Goal: Navigation & Orientation: Understand site structure

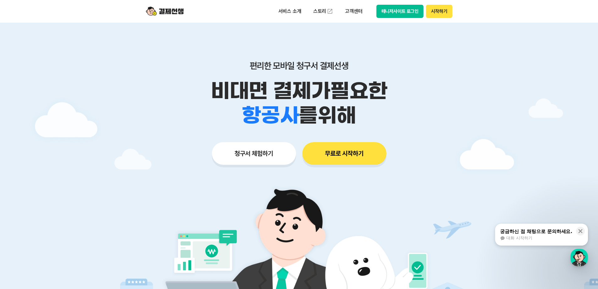
click at [388, 12] on button "매니저사이트 로그인" at bounding box center [400, 11] width 47 height 13
click at [297, 12] on p "서비스 소개" at bounding box center [290, 11] width 32 height 11
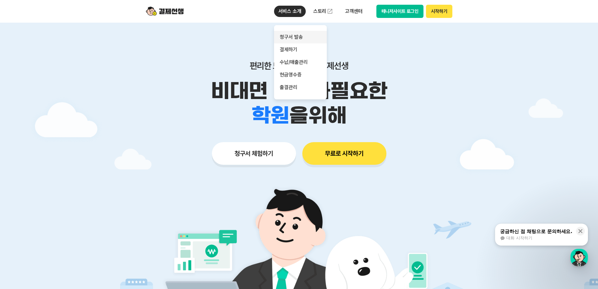
click at [300, 36] on link "청구서 발송" at bounding box center [300, 37] width 53 height 13
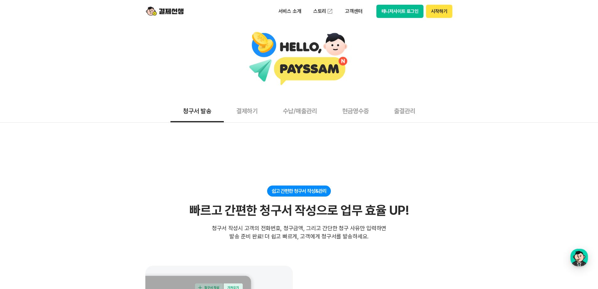
click at [244, 113] on button "결제하기" at bounding box center [247, 110] width 46 height 23
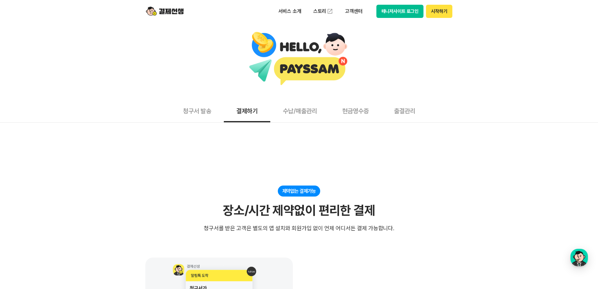
click at [496, 96] on div at bounding box center [299, 61] width 598 height 76
click at [312, 111] on button "수납/매출관리" at bounding box center [299, 110] width 59 height 23
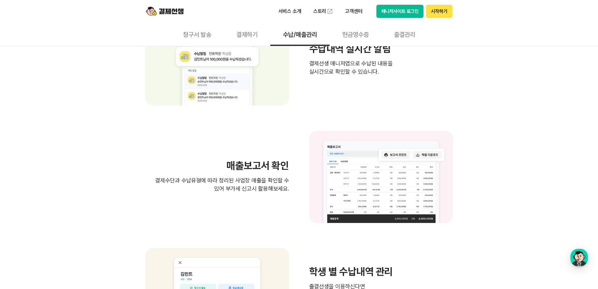
scroll to position [503, 0]
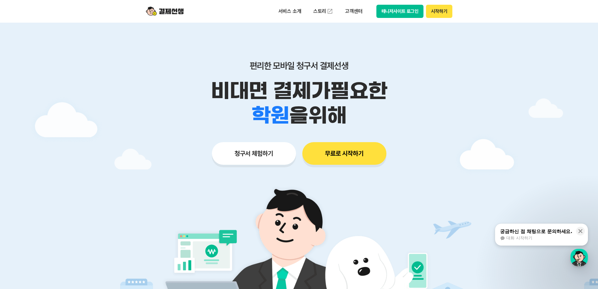
click at [403, 11] on button "매니저사이트 로그인" at bounding box center [400, 11] width 47 height 13
